Goal: Task Accomplishment & Management: Manage account settings

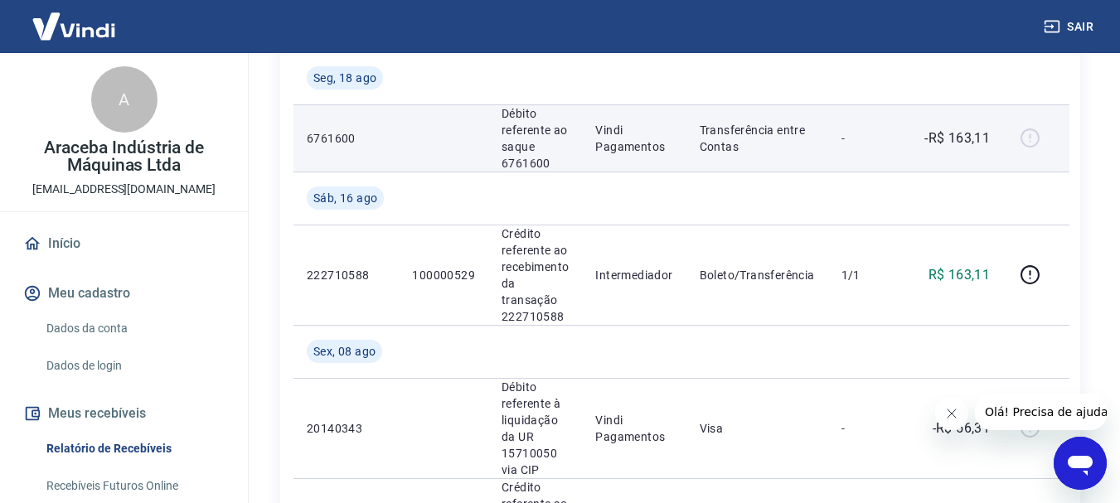
scroll to position [663, 0]
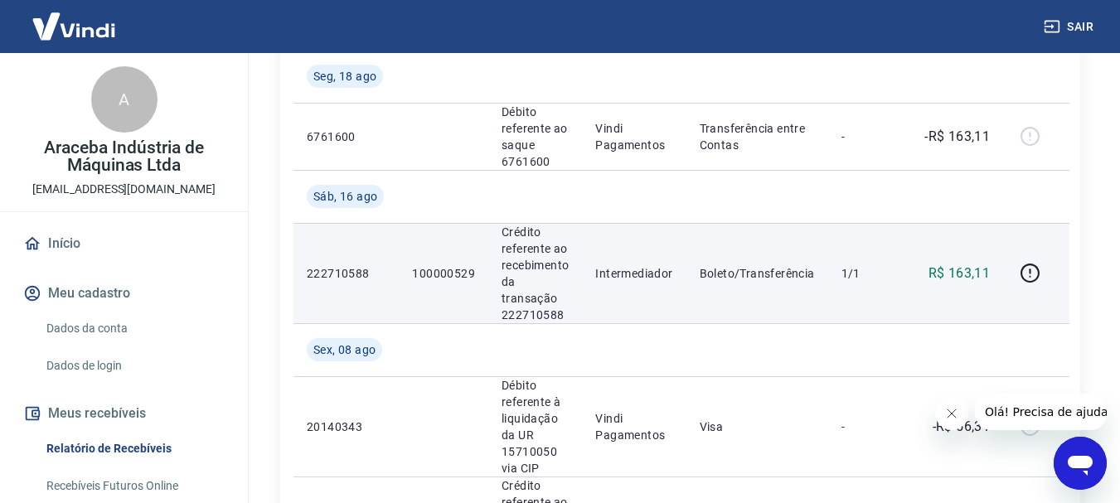
click at [569, 273] on p "Crédito referente ao recebimento da transação 222710588" at bounding box center [535, 274] width 67 height 100
click at [921, 304] on td "R$ 163,11" at bounding box center [954, 273] width 100 height 100
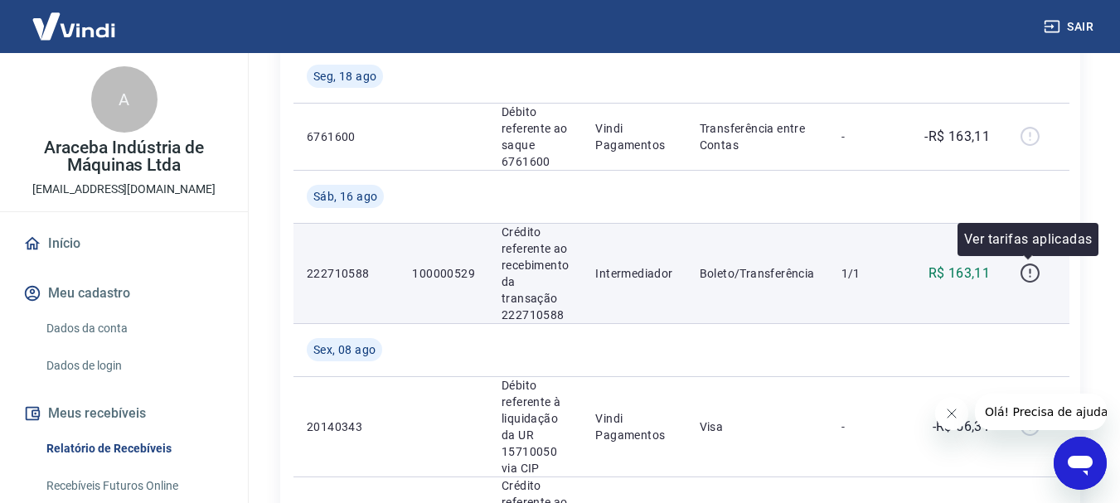
click at [1024, 274] on icon "button" at bounding box center [1030, 273] width 21 height 21
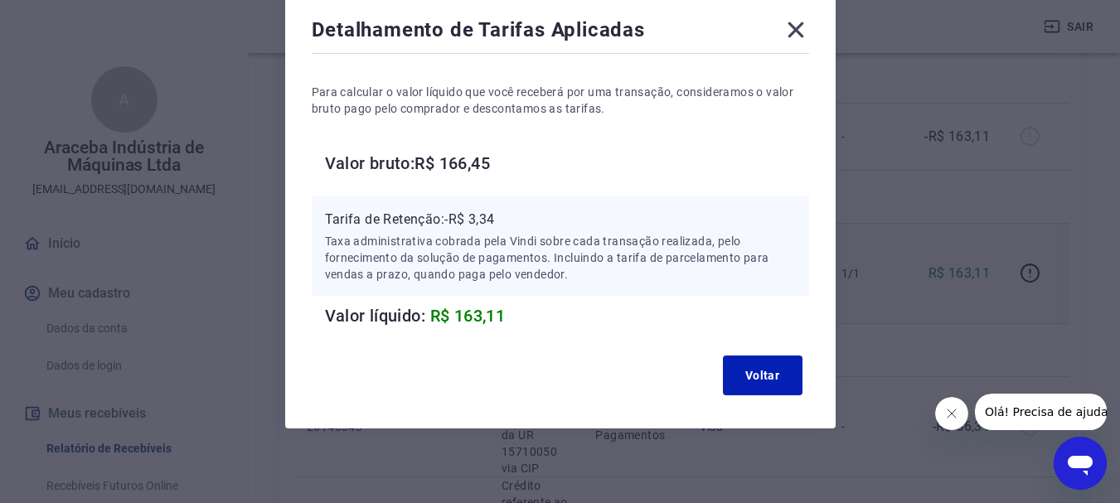
scroll to position [95, 0]
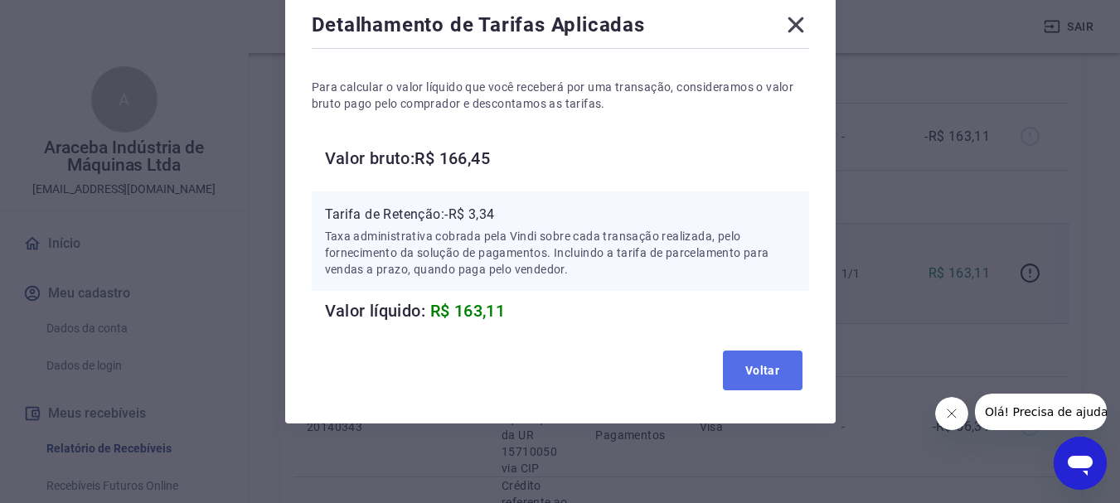
click at [772, 368] on button "Voltar" at bounding box center [763, 371] width 80 height 40
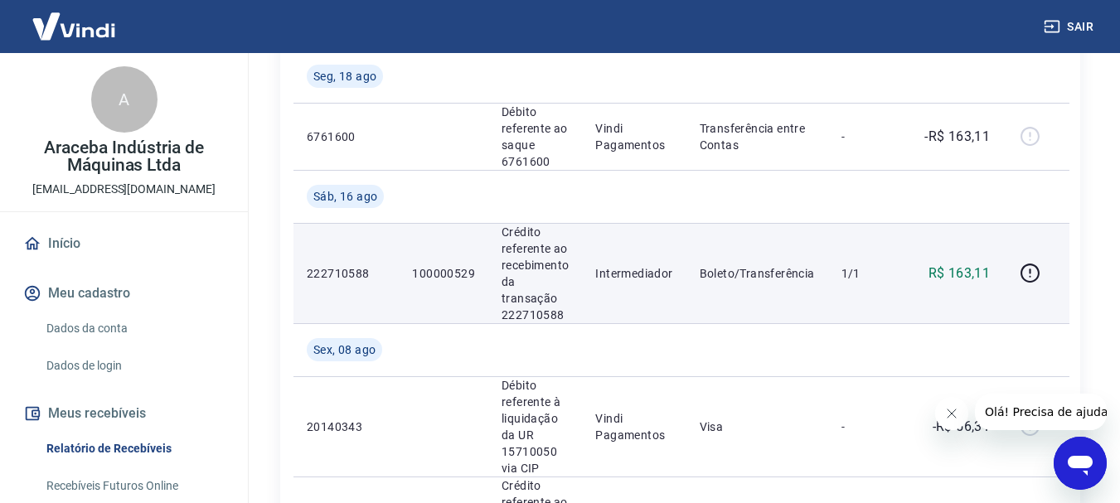
click at [960, 276] on p "R$ 163,11" at bounding box center [960, 274] width 62 height 20
click at [523, 272] on p "Crédito referente ao recebimento da transação 222710588" at bounding box center [535, 274] width 67 height 100
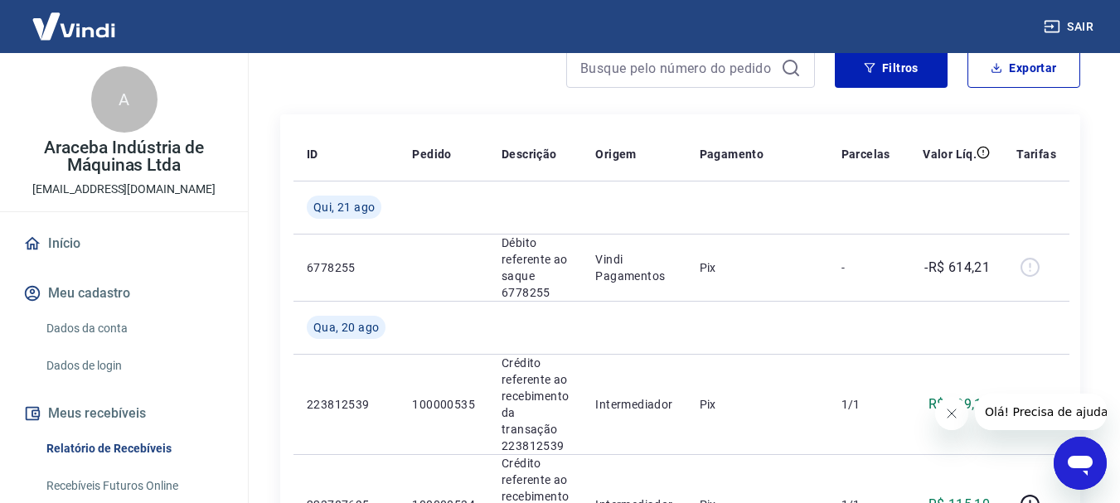
scroll to position [0, 0]
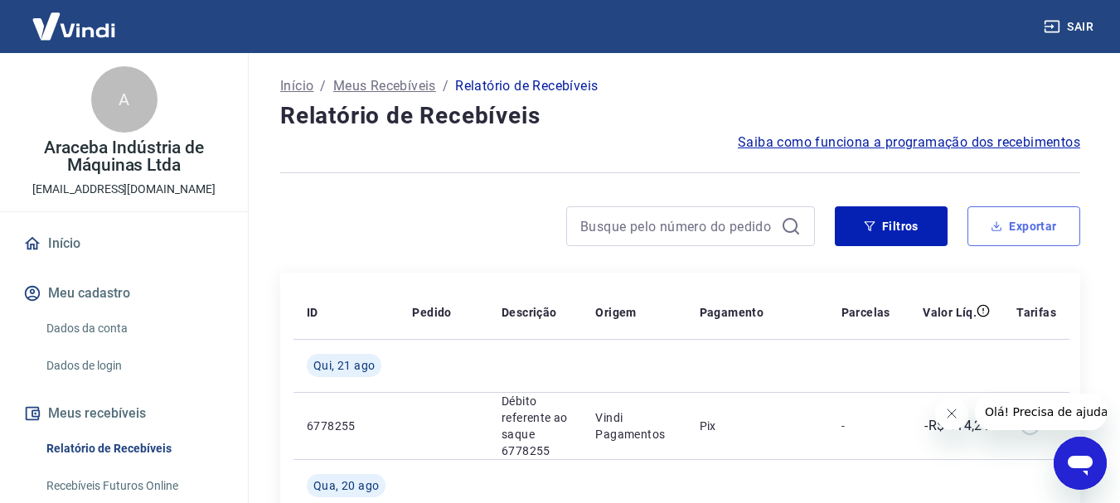
click at [1015, 219] on button "Exportar" at bounding box center [1024, 227] width 113 height 40
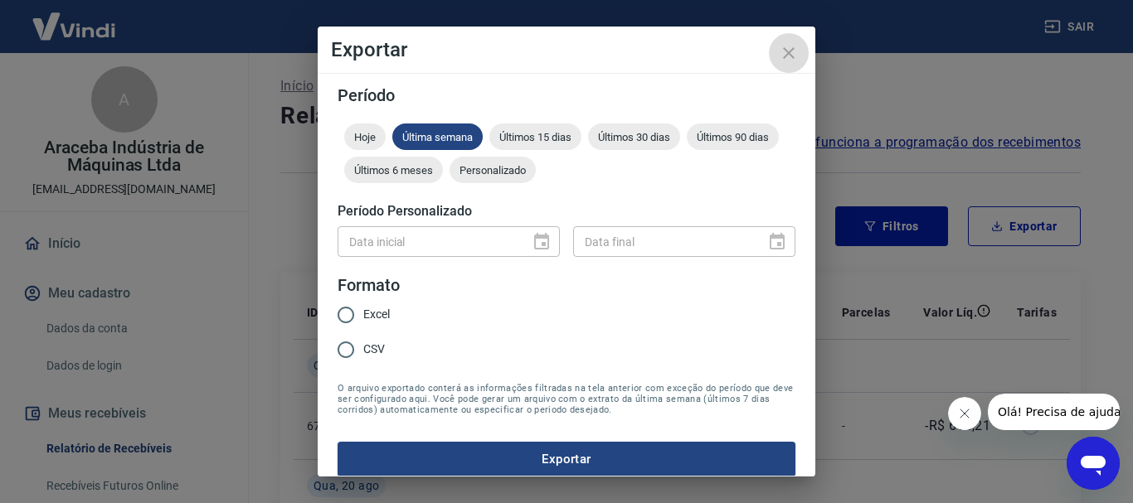
click at [786, 48] on icon "close" at bounding box center [789, 53] width 20 height 20
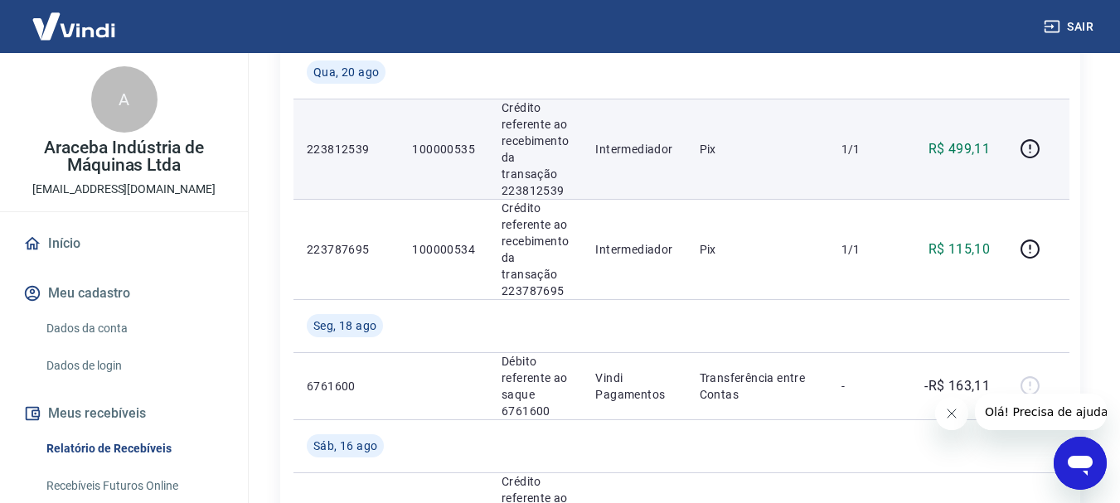
scroll to position [415, 0]
